Goal: Find contact information: Find contact information

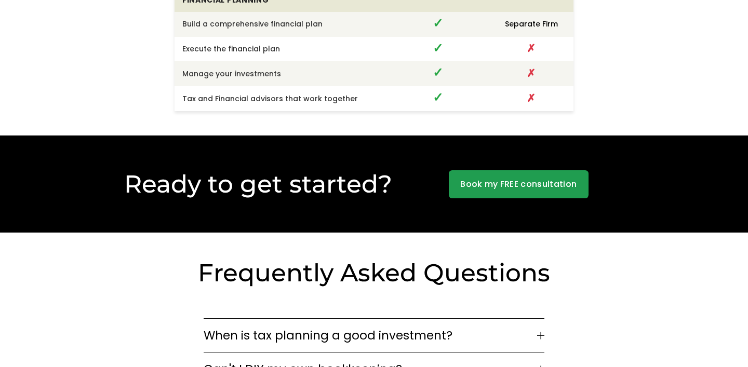
scroll to position [2763, 0]
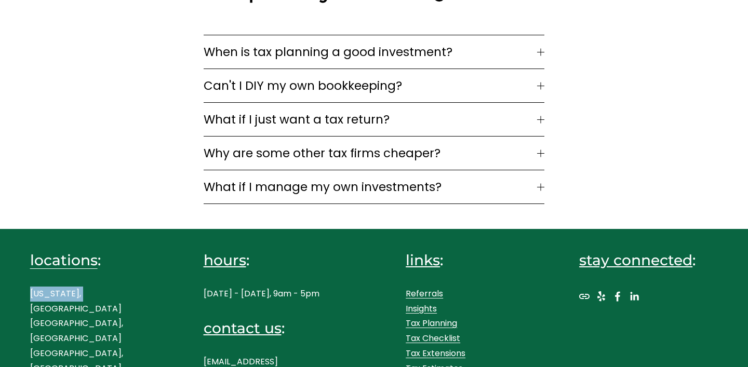
drag, startPoint x: 32, startPoint y: 272, endPoint x: 86, endPoint y: 265, distance: 54.9
click at [86, 287] on p "New York, NY Westport, CT Boston, MA" at bounding box center [99, 332] width 139 height 90
click at [72, 287] on p "New York, NY Westport, CT Boston, MA" at bounding box center [99, 332] width 139 height 90
click at [81, 250] on link "locations" at bounding box center [63, 260] width 67 height 20
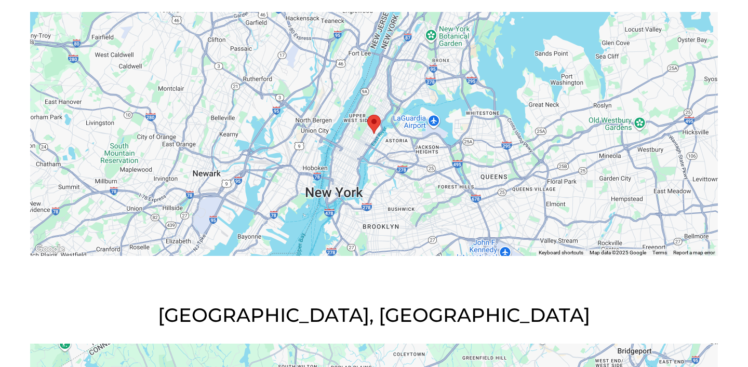
scroll to position [277, 0]
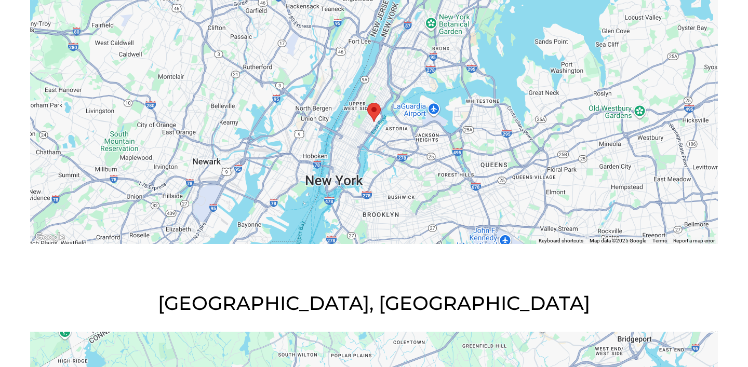
click at [367, 103] on area "Liebert Associates CPA 401 East 77th Street New York, NY, 10075, United States" at bounding box center [367, 103] width 0 height 0
